Goal: Information Seeking & Learning: Learn about a topic

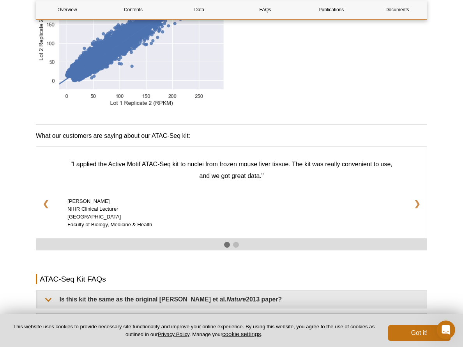
scroll to position [1130, 0]
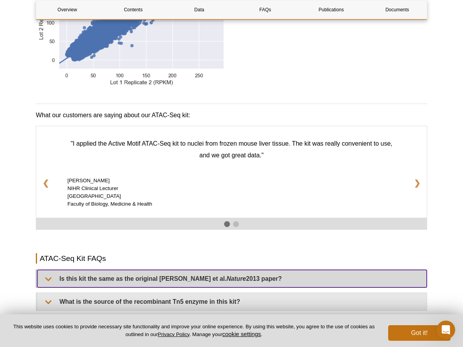
click at [53, 273] on summary "Is this kit the same as the original [PERSON_NAME] et al. Nature 2013 paper?" at bounding box center [231, 279] width 389 height 18
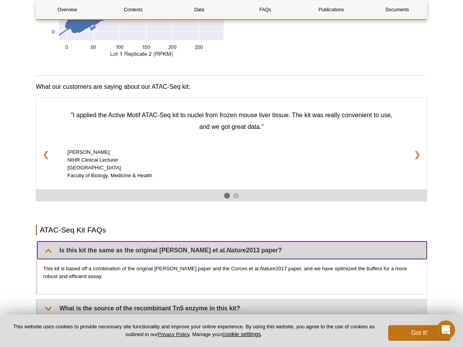
scroll to position [1208, 0]
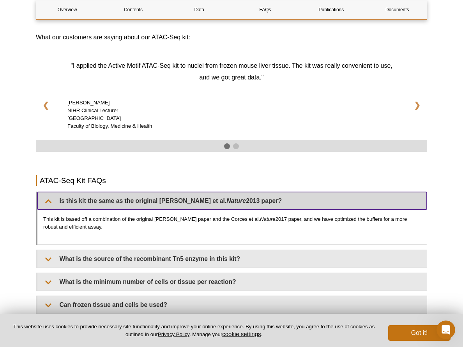
click at [46, 197] on summary "Is this kit the same as the original [PERSON_NAME] et al. Nature 2013 paper?" at bounding box center [231, 201] width 389 height 18
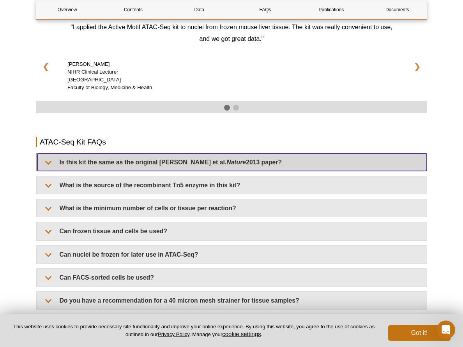
scroll to position [1247, 0]
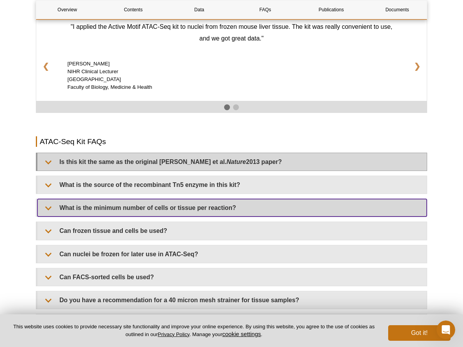
click at [46, 199] on summary "What is the minimum number of cells or tissue per reaction?" at bounding box center [231, 208] width 389 height 18
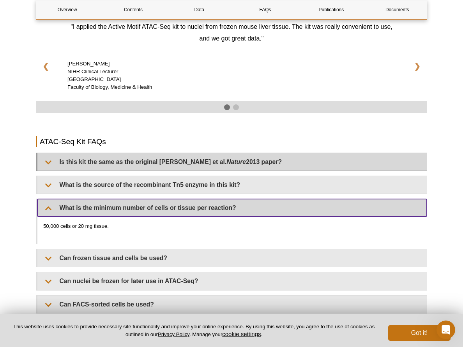
click at [46, 199] on summary "What is the minimum number of cells or tissue per reaction?" at bounding box center [231, 208] width 389 height 18
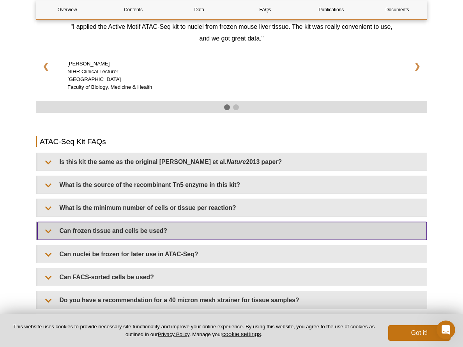
click at [47, 222] on summary "Can frozen tissue and cells be used?" at bounding box center [231, 231] width 389 height 18
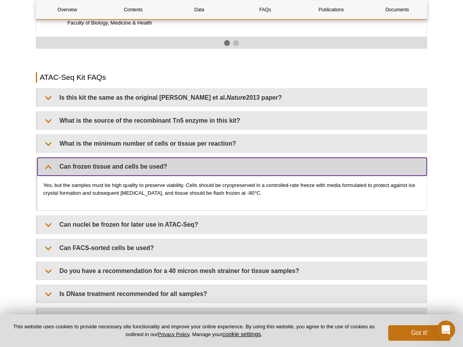
scroll to position [1324, 0]
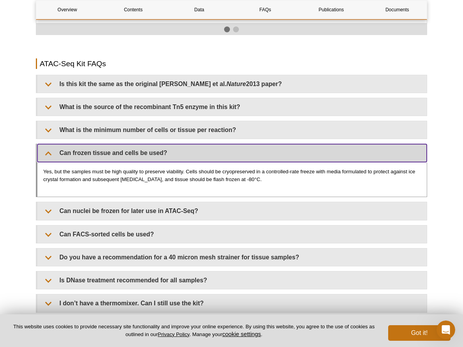
click at [43, 145] on summary "Can frozen tissue and cells be used?" at bounding box center [231, 153] width 389 height 18
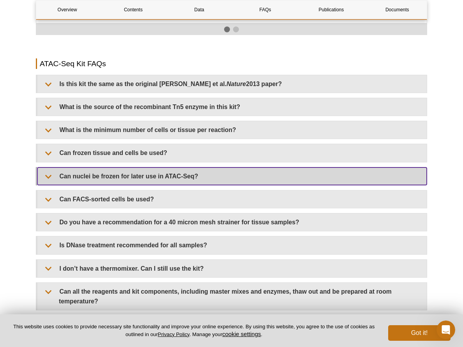
click at [48, 168] on summary "Can nuclei be frozen for later use in ATAC-Seq?" at bounding box center [231, 177] width 389 height 18
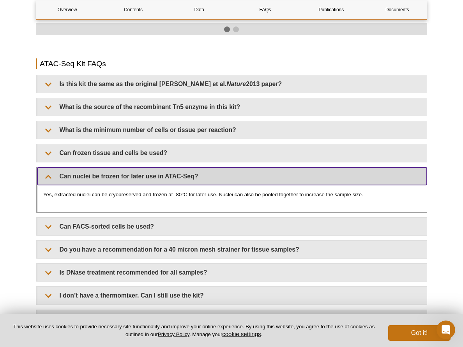
click at [47, 168] on summary "Can nuclei be frozen for later use in ATAC-Seq?" at bounding box center [231, 177] width 389 height 18
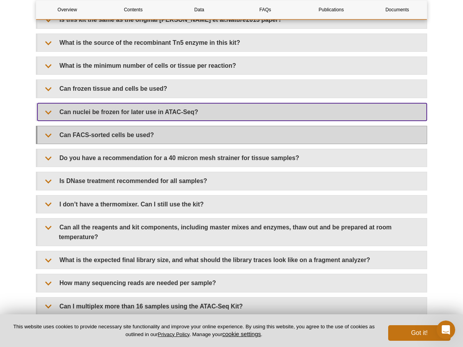
scroll to position [1402, 0]
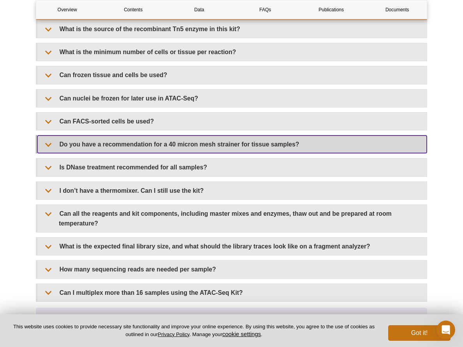
click at [46, 137] on summary "Do you have a recommendation for a 40 micron mesh strainer for tissue samples?" at bounding box center [231, 145] width 389 height 18
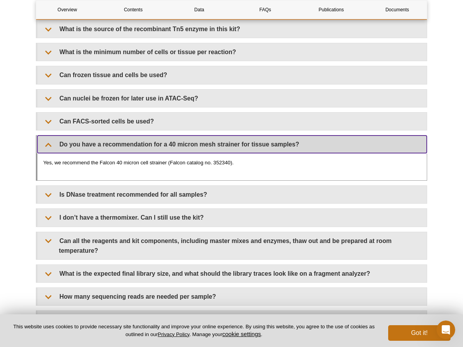
click at [46, 136] on summary "Do you have a recommendation for a 40 micron mesh strainer for tissue samples?" at bounding box center [231, 145] width 389 height 18
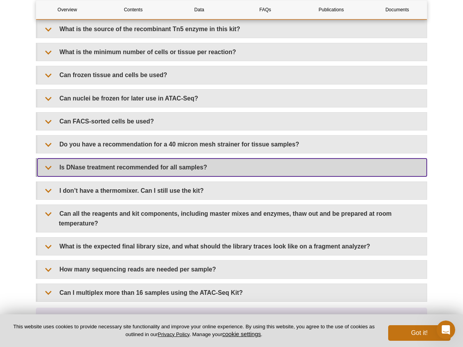
click at [50, 163] on summary "Is DNase treatment recommended for all samples?" at bounding box center [231, 168] width 389 height 18
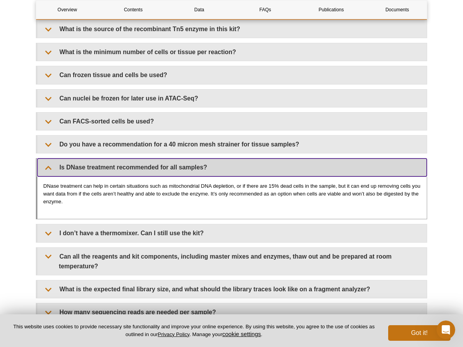
click at [51, 159] on summary "Is DNase treatment recommended for all samples?" at bounding box center [231, 168] width 389 height 18
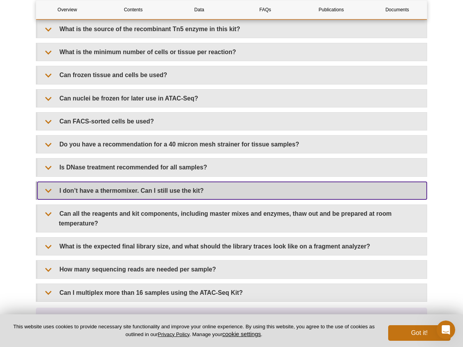
click at [51, 185] on summary "I don’t have a thermomixer. Can I still use the kit?" at bounding box center [231, 191] width 389 height 18
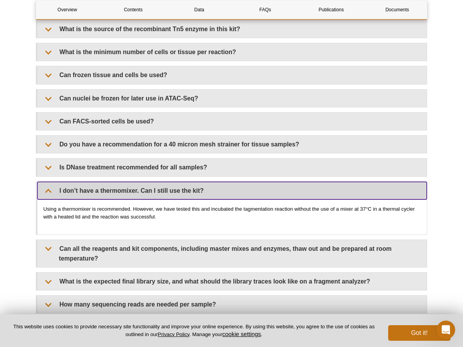
scroll to position [1441, 0]
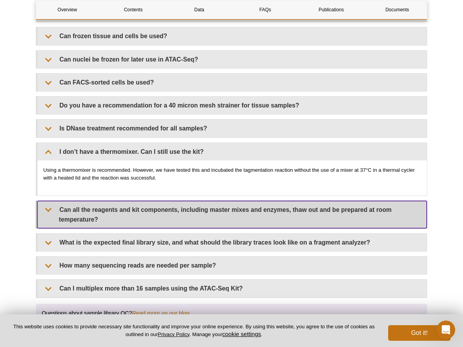
click at [42, 201] on summary "Can all the reagents and kit components, including master mixes and enzymes, th…" at bounding box center [231, 214] width 389 height 27
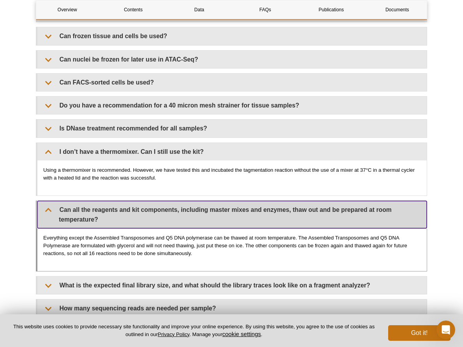
click at [49, 201] on summary "Can all the reagents and kit components, including master mixes and enzymes, th…" at bounding box center [231, 214] width 389 height 27
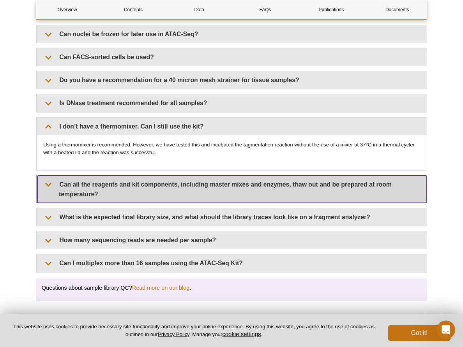
scroll to position [1480, 0]
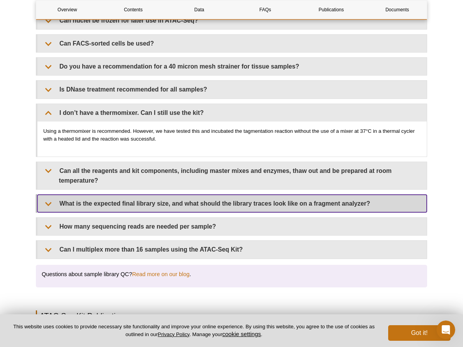
click at [48, 202] on summary "What is the expected final library size, and what should the library traces loo…" at bounding box center [231, 204] width 389 height 18
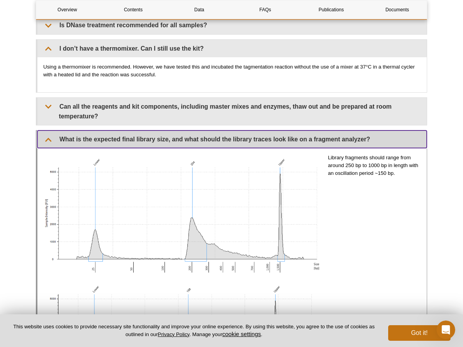
scroll to position [1558, 0]
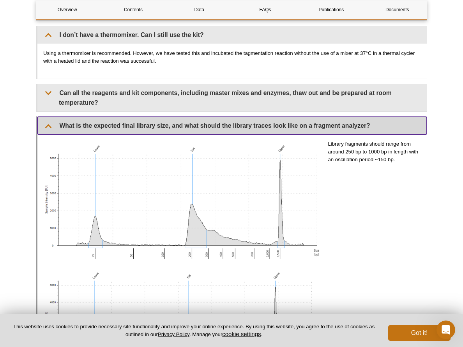
click at [42, 117] on summary "What is the expected final library size, and what should the library traces loo…" at bounding box center [231, 126] width 389 height 18
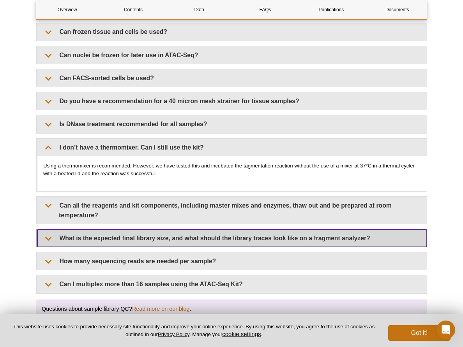
scroll to position [1441, 0]
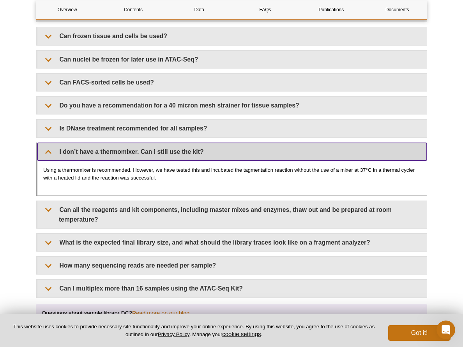
click at [42, 149] on summary "I don’t have a thermomixer. Can I still use the kit?" at bounding box center [231, 152] width 389 height 18
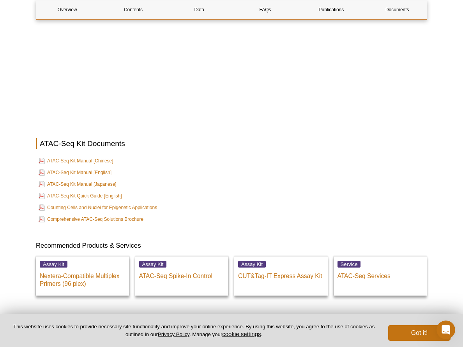
scroll to position [1987, 0]
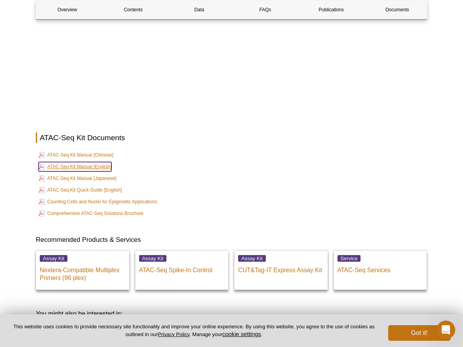
click at [73, 162] on link "ATAC-Seq Kit Manual [English]" at bounding box center [75, 166] width 73 height 9
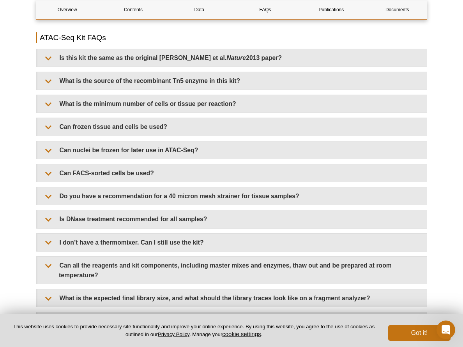
scroll to position [1324, 0]
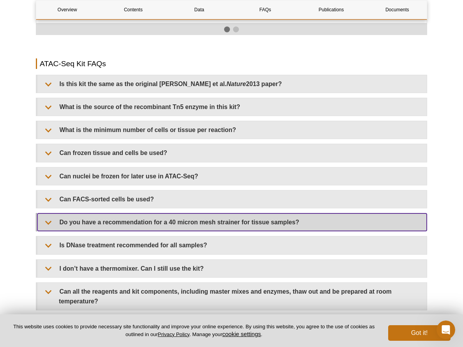
click at [152, 213] on summary "Do you have a recommendation for a 40 micron mesh strainer for tissue samples?" at bounding box center [231, 222] width 389 height 18
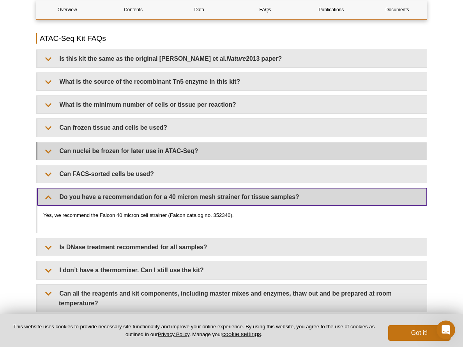
scroll to position [1363, 0]
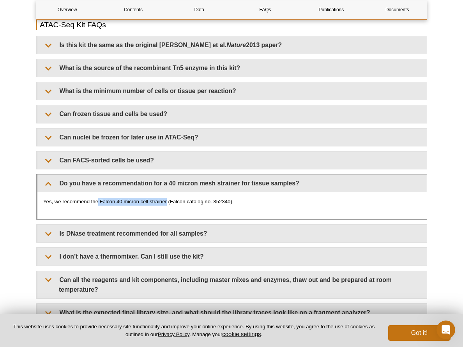
drag, startPoint x: 168, startPoint y: 194, endPoint x: 99, endPoint y: 192, distance: 69.0
click at [99, 198] on p "Yes, we recommend the Falcon 40 micron cell strainer (Falcon catalog no. 352340…" at bounding box center [231, 202] width 377 height 8
